Goal: Information Seeking & Learning: Learn about a topic

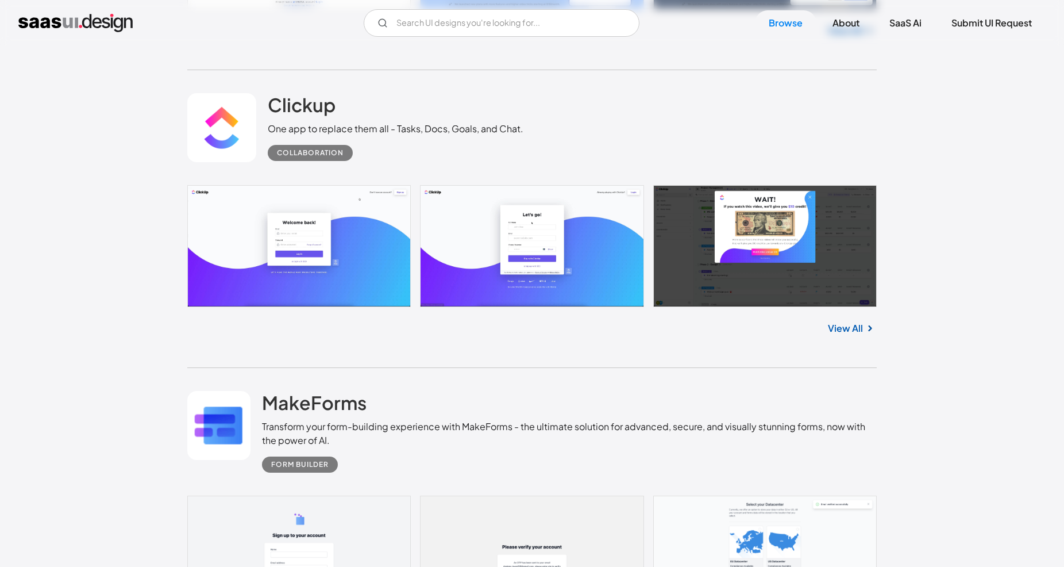
scroll to position [4279, 0]
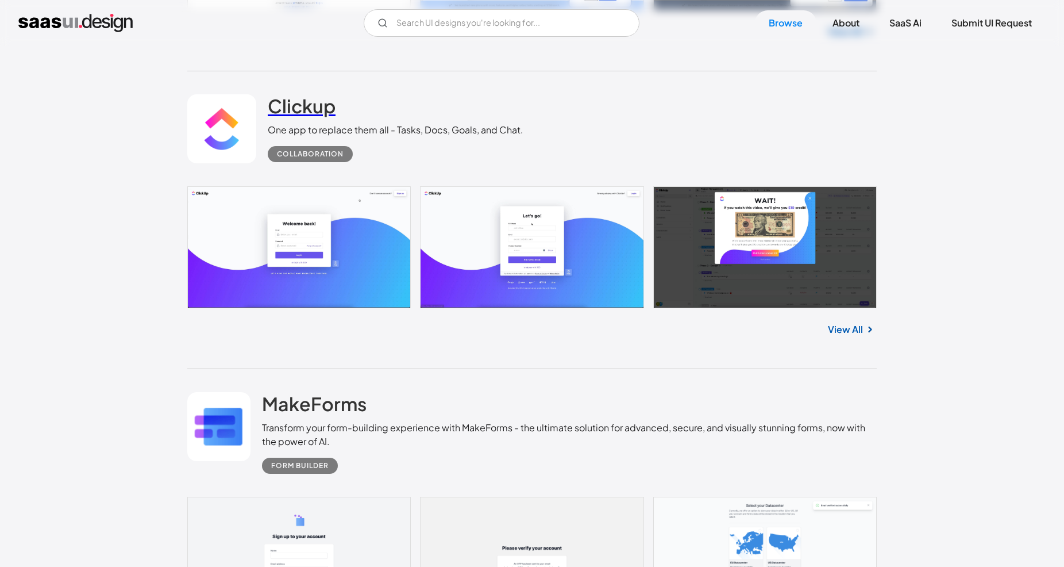
click at [307, 111] on h2 "Clickup" at bounding box center [302, 105] width 68 height 23
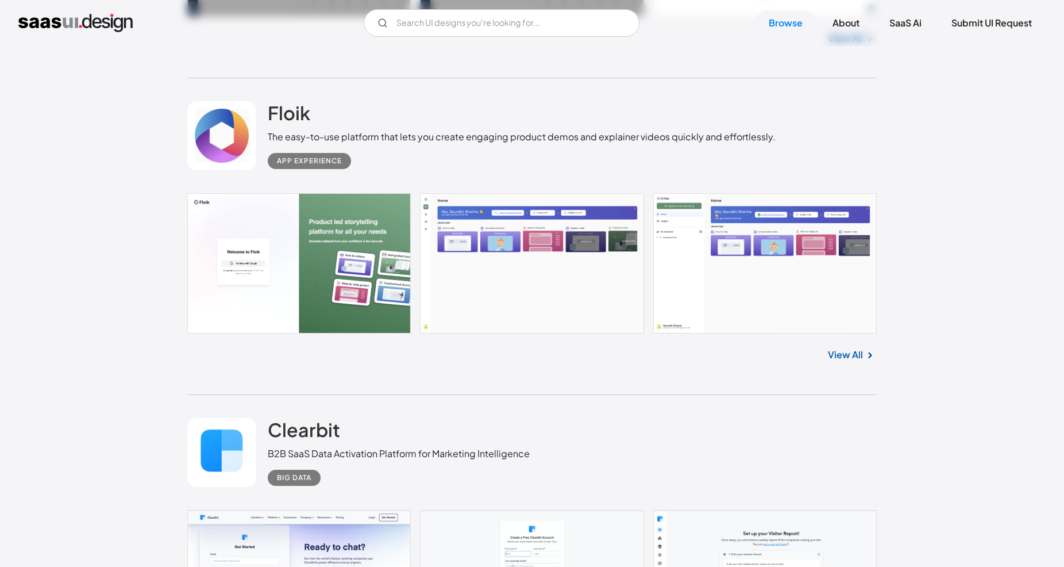
scroll to position [5217, 0]
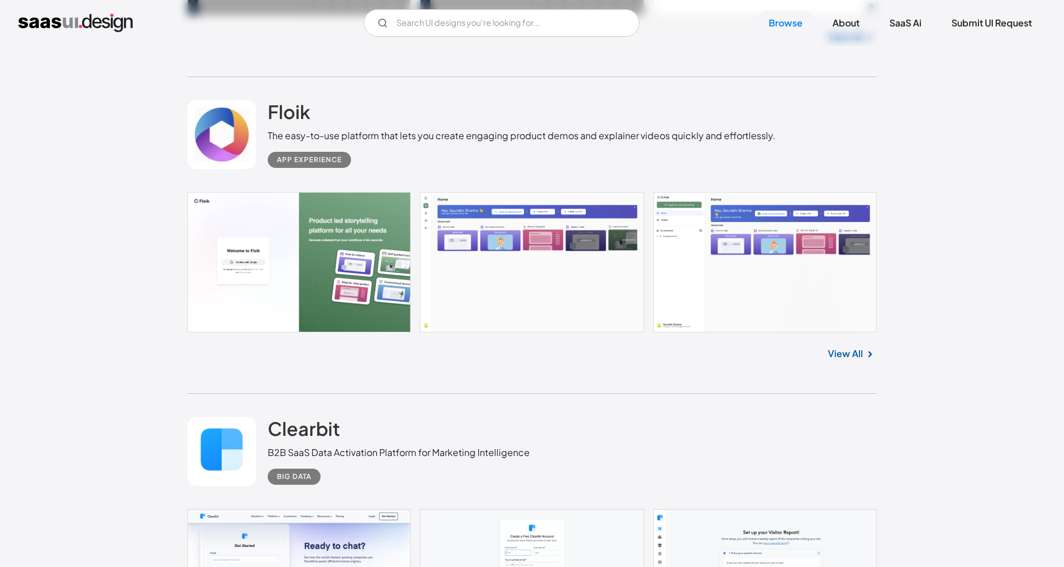
click at [543, 256] on link at bounding box center [532, 262] width 690 height 140
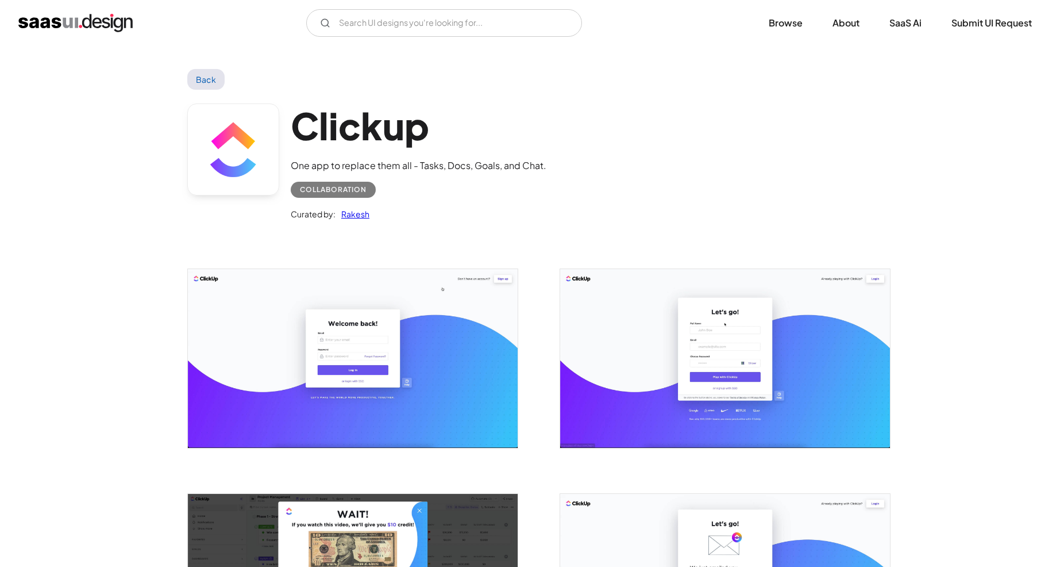
click at [337, 187] on div "Collaboration" at bounding box center [333, 190] width 67 height 14
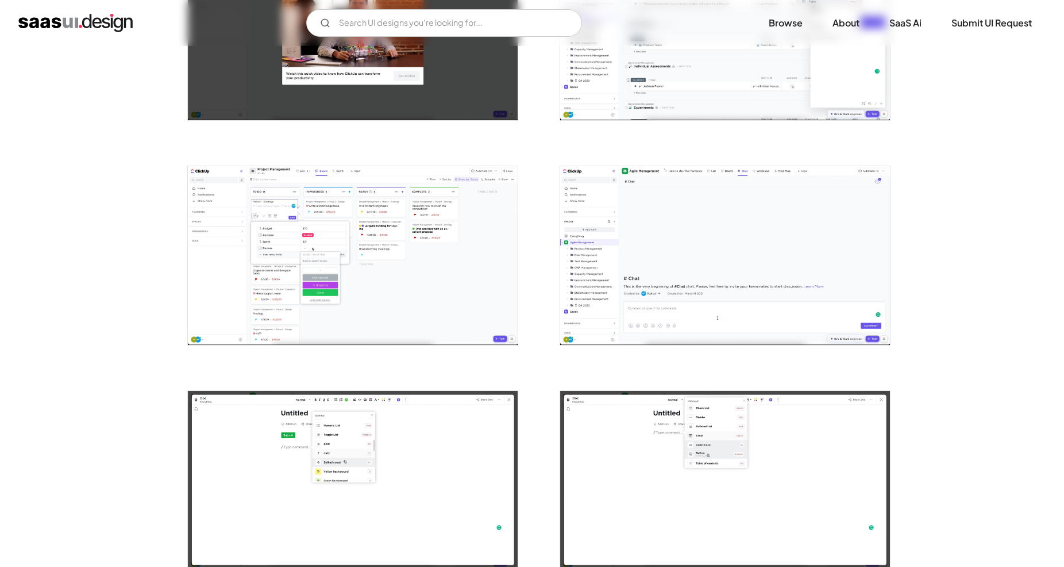
scroll to position [996, 0]
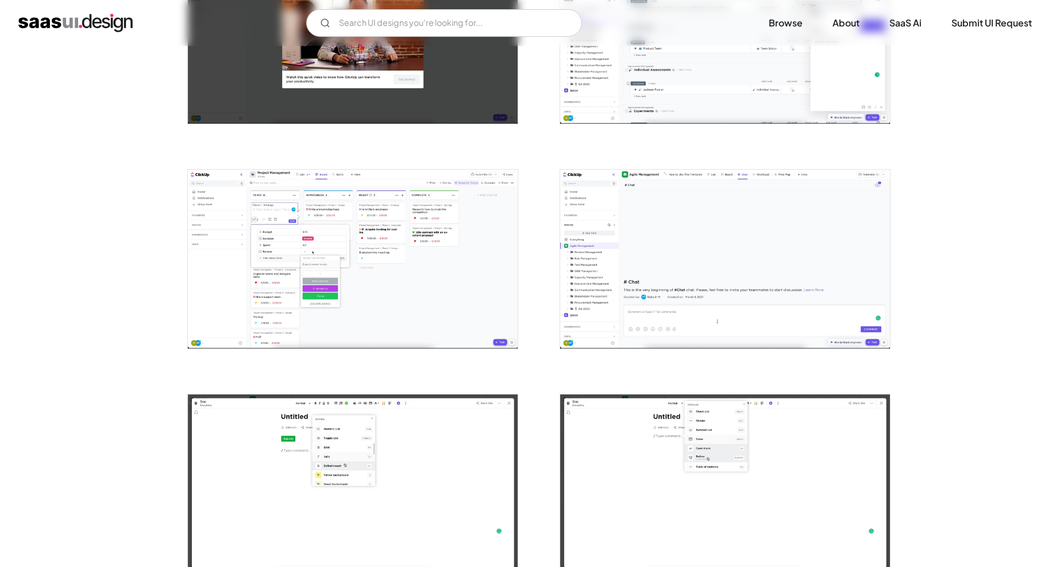
click at [636, 232] on img "open lightbox" at bounding box center [725, 259] width 330 height 178
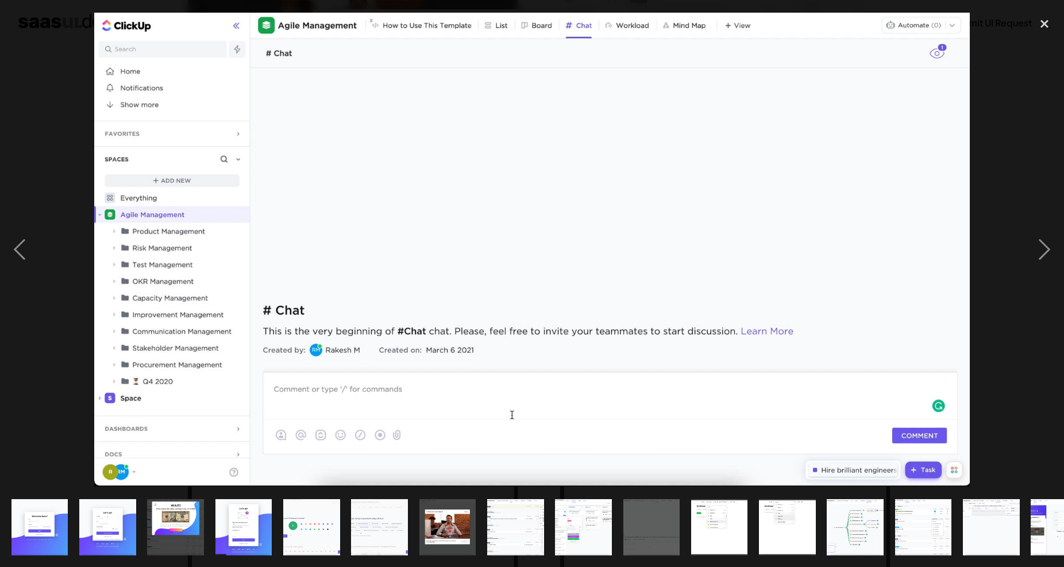
click at [62, 151] on div at bounding box center [532, 249] width 1064 height 476
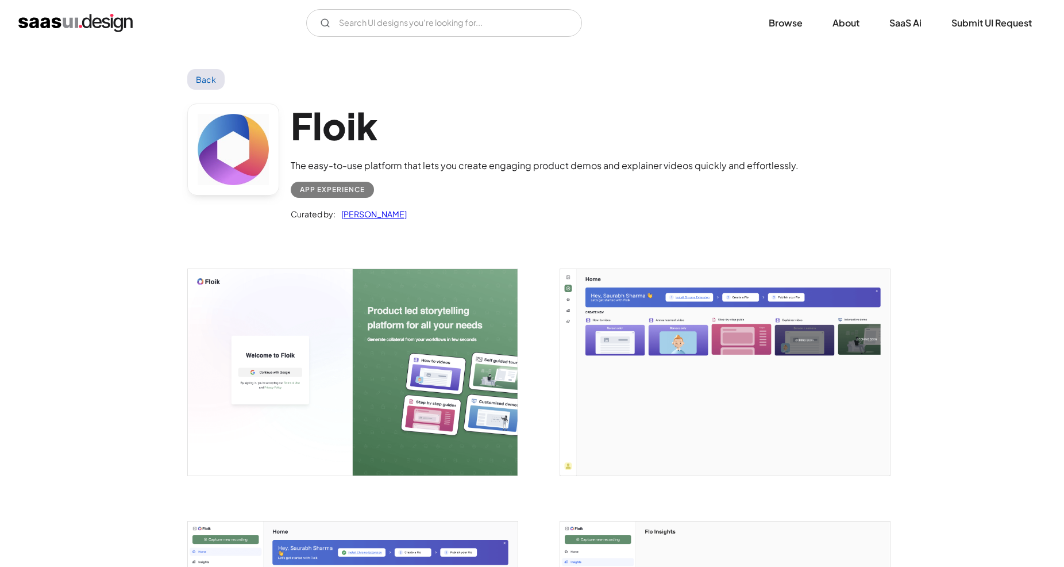
click at [686, 344] on img "open lightbox" at bounding box center [725, 372] width 330 height 206
